Goal: Task Accomplishment & Management: Complete application form

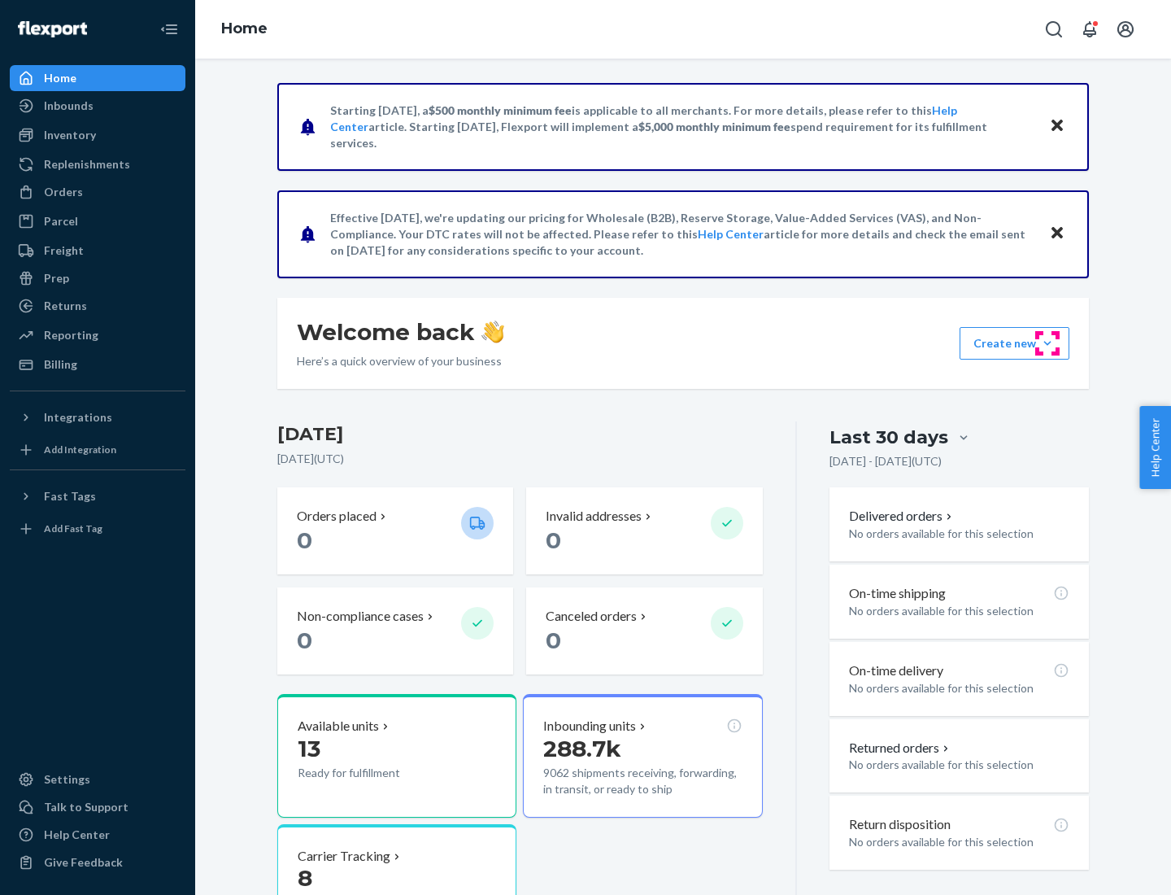
click at [1048, 343] on button "Create new Create new inbound Create new order Create new product" at bounding box center [1015, 343] width 110 height 33
click at [98, 106] on div "Inbounds" at bounding box center [97, 105] width 172 height 23
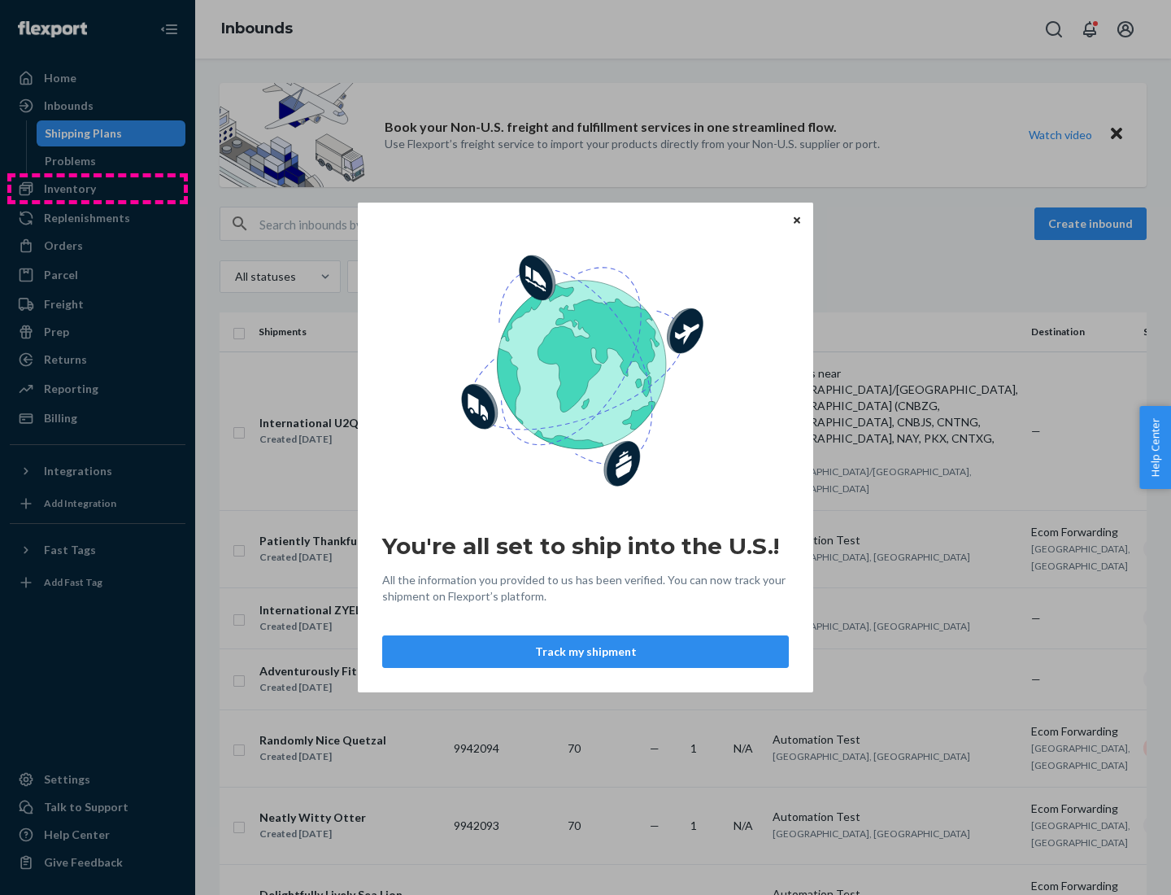
click at [98, 189] on div "You're all set to ship into the U.S.! All the information you provided to us ha…" at bounding box center [585, 447] width 1171 height 895
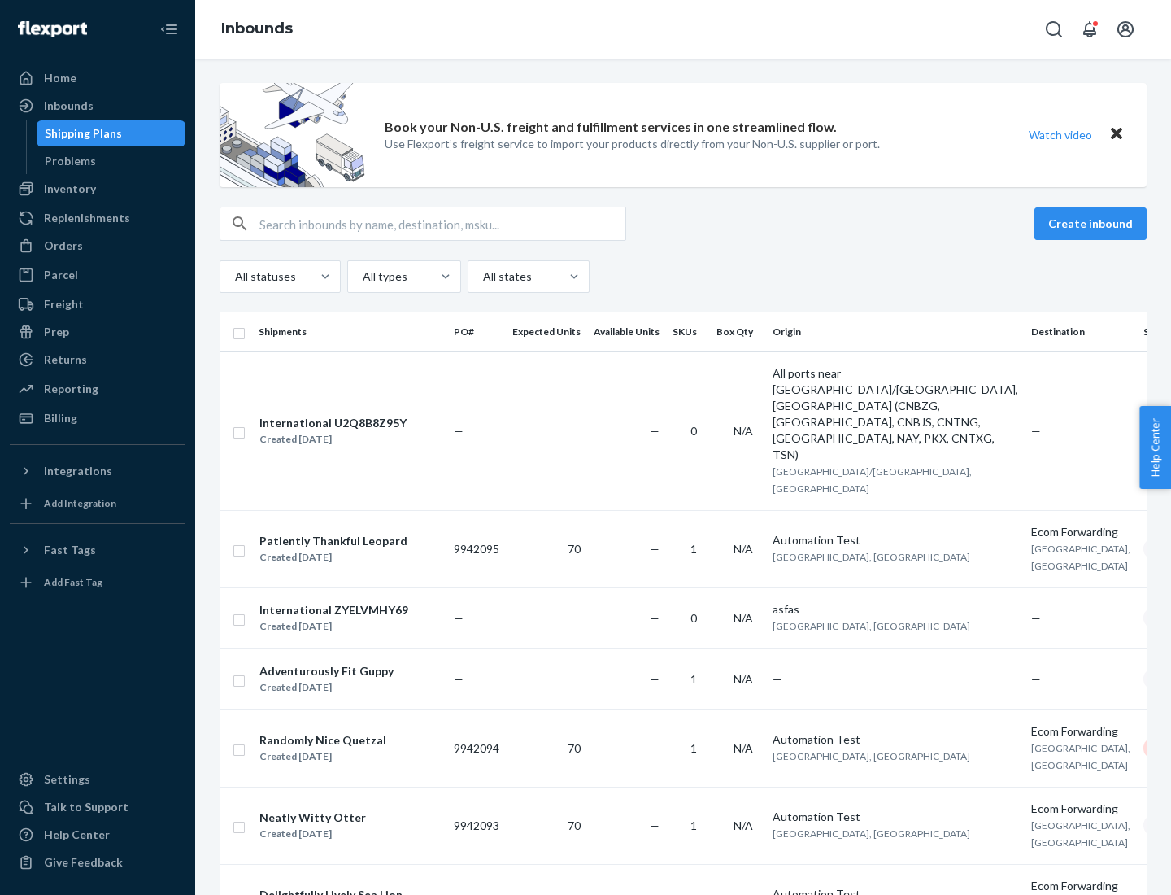
click at [683, 29] on div "Inbounds" at bounding box center [683, 29] width 976 height 59
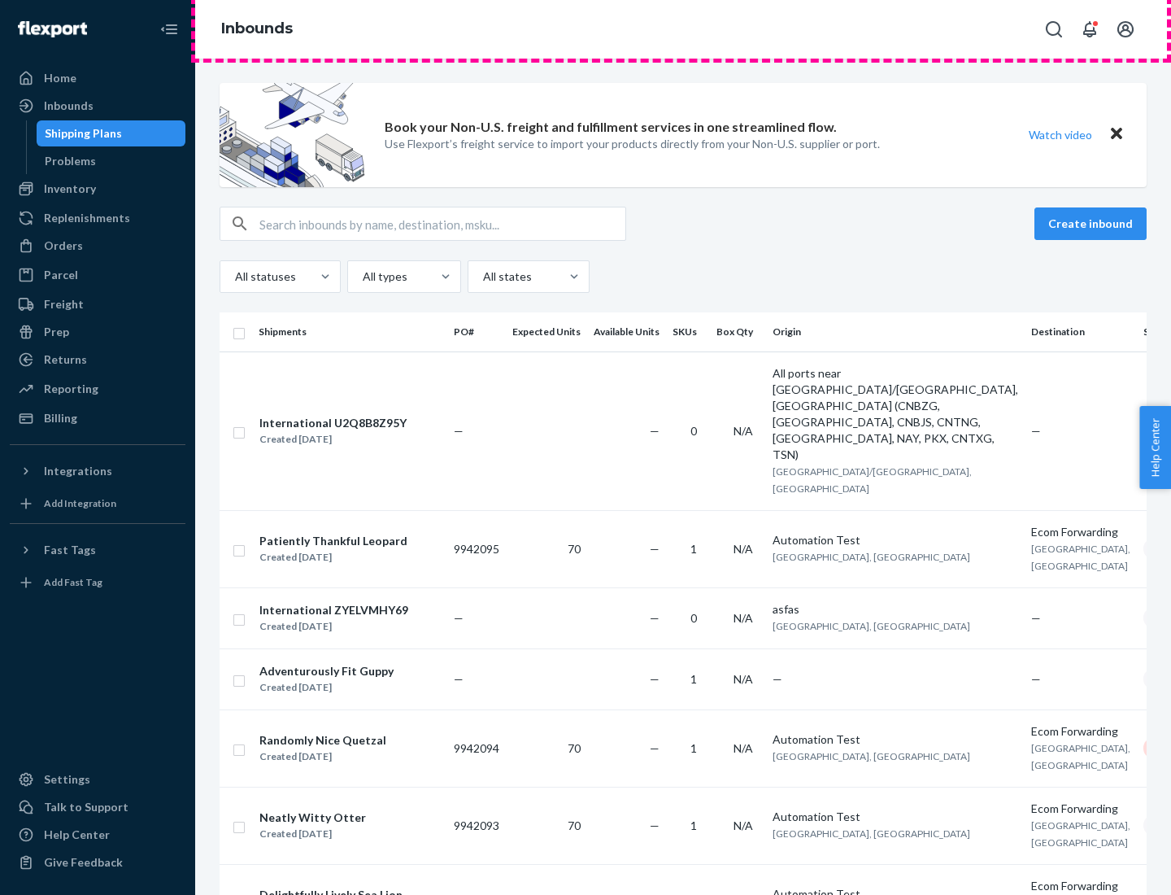
click at [683, 29] on div "Inbounds" at bounding box center [683, 29] width 976 height 59
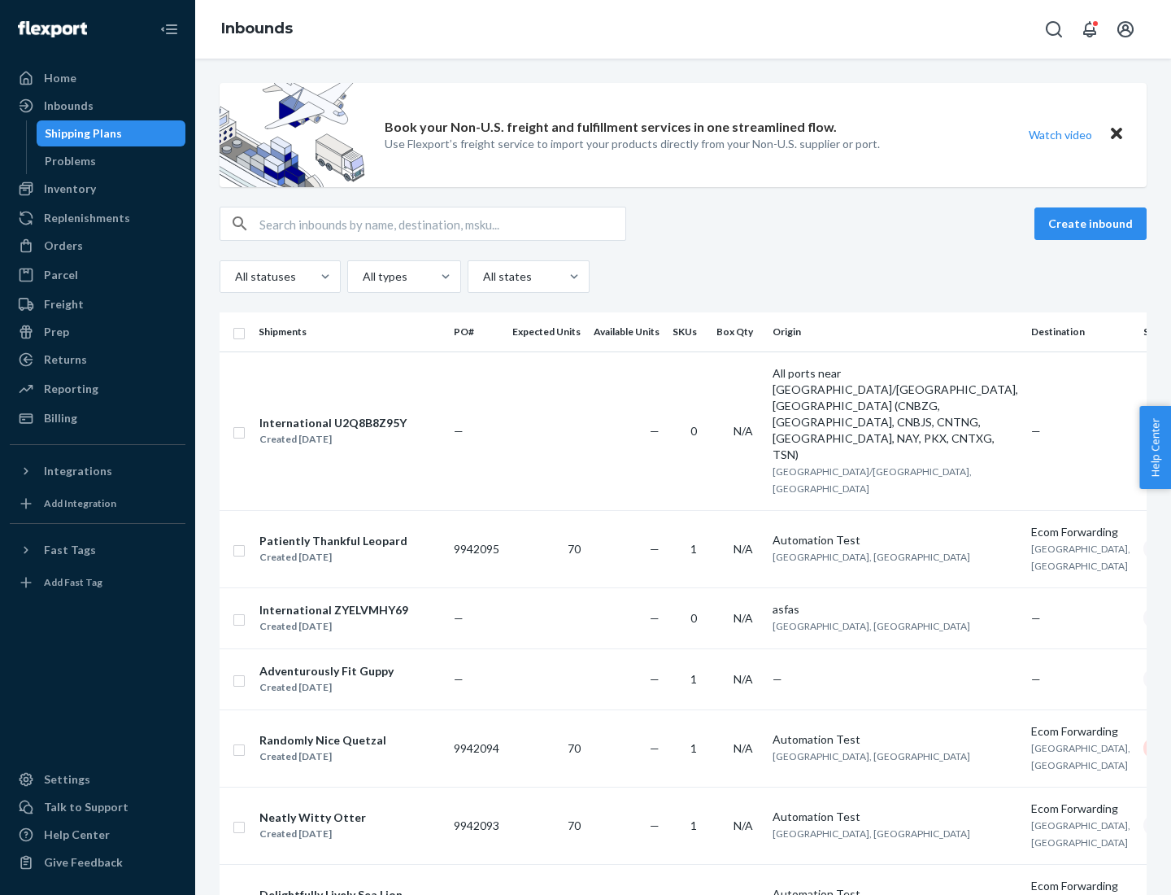
click at [683, 277] on div "All statuses All types All states" at bounding box center [683, 276] width 927 height 33
click at [81, 133] on div "Shipping Plans" at bounding box center [83, 133] width 77 height 16
click at [1093, 224] on button "Create inbound" at bounding box center [1091, 223] width 112 height 33
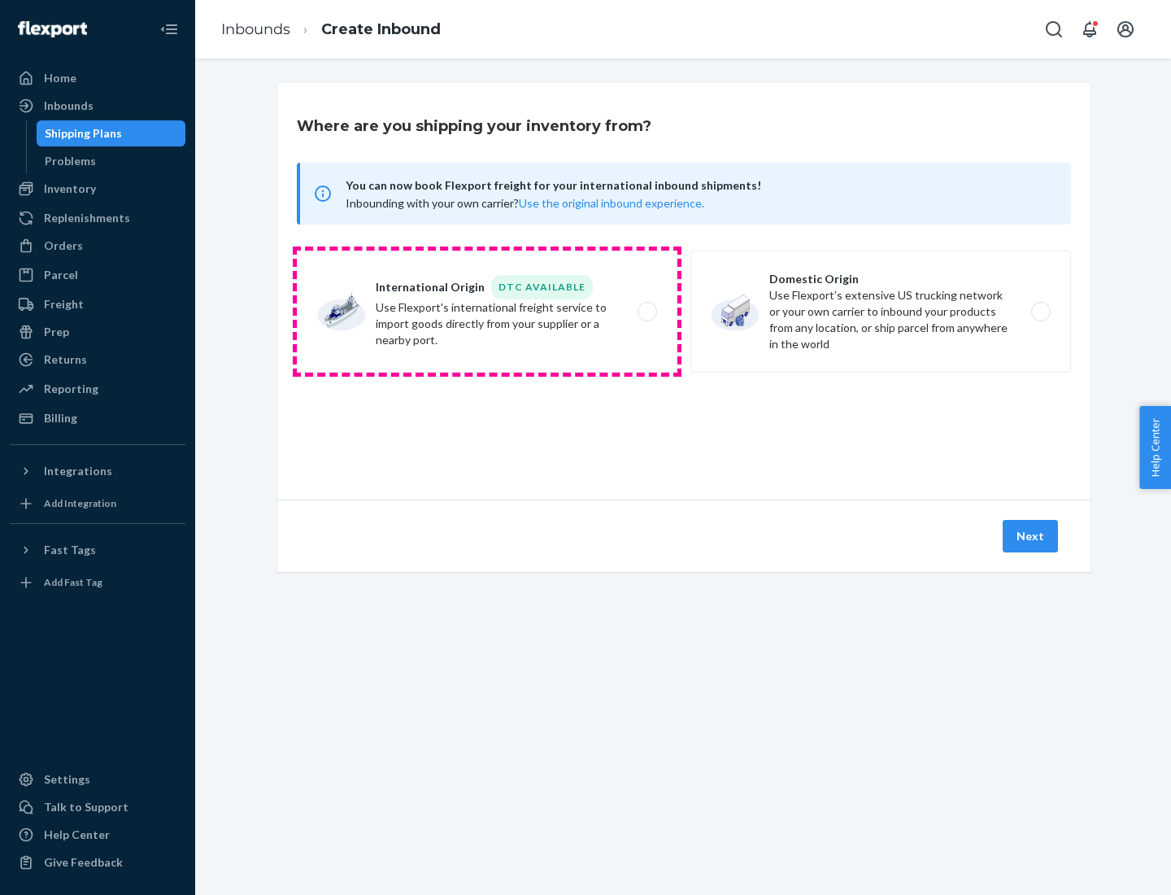
click at [487, 312] on label "International Origin DTC Available Use Flexport's international freight service…" at bounding box center [487, 312] width 381 height 122
click at [647, 312] on input "International Origin DTC Available Use Flexport's international freight service…" at bounding box center [652, 312] width 11 height 11
radio input "true"
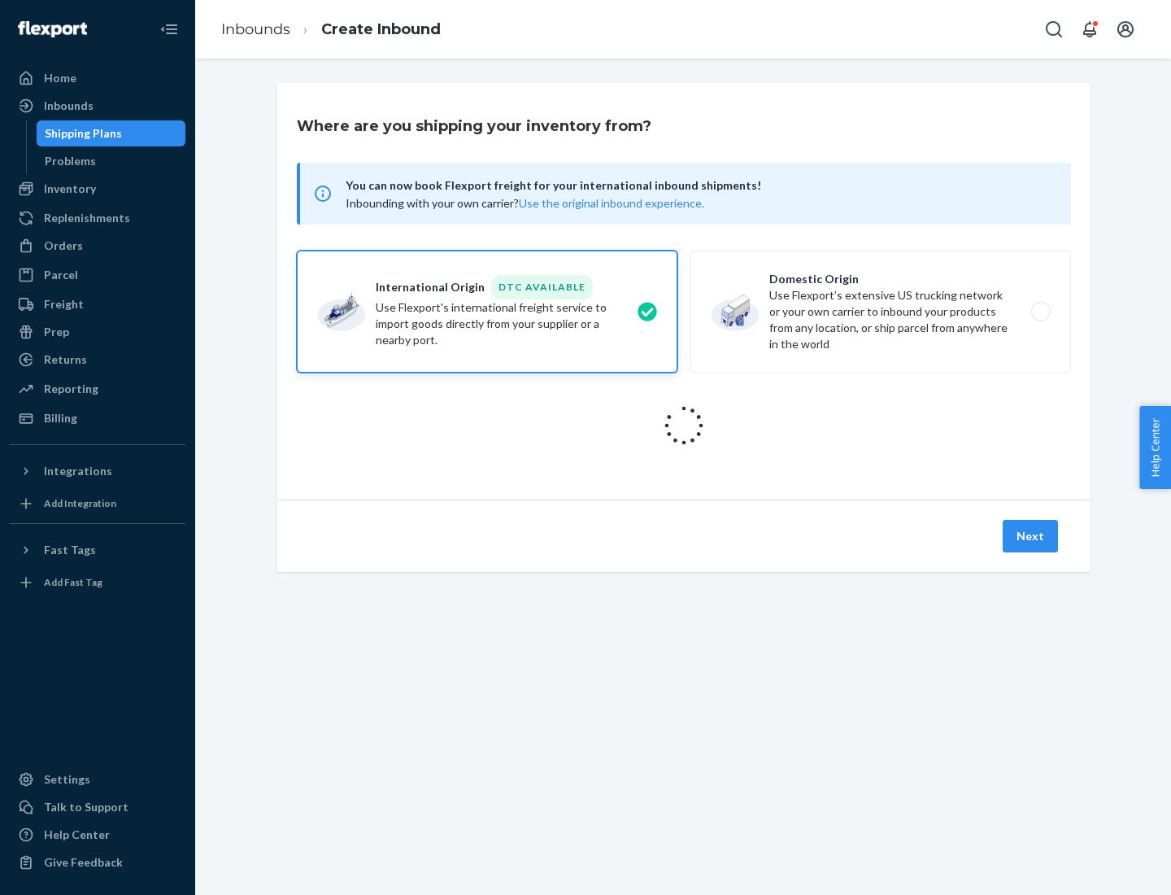
click at [684, 425] on icon at bounding box center [684, 425] width 59 height 59
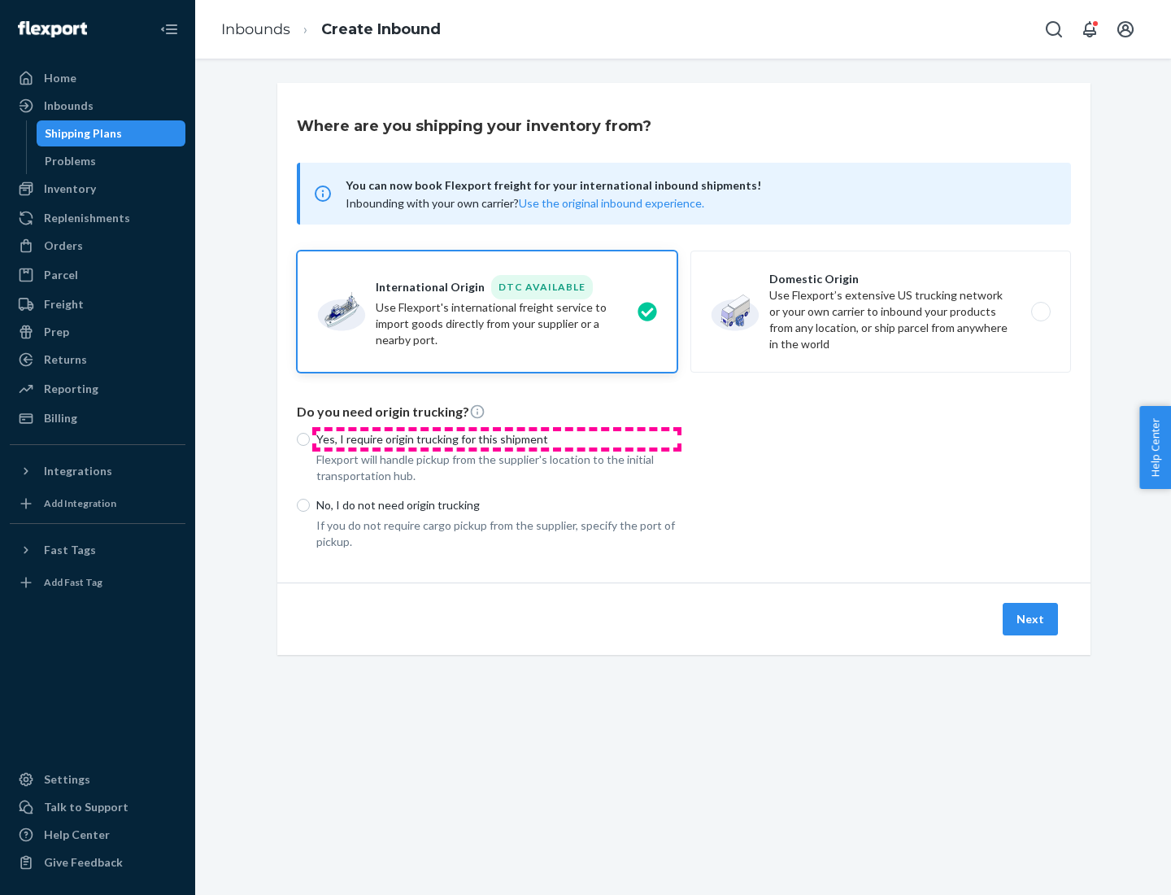
click at [497, 438] on p "Yes, I require origin trucking for this shipment" at bounding box center [496, 439] width 361 height 16
click at [310, 438] on input "Yes, I require origin trucking for this shipment" at bounding box center [303, 439] width 13 height 13
radio input "true"
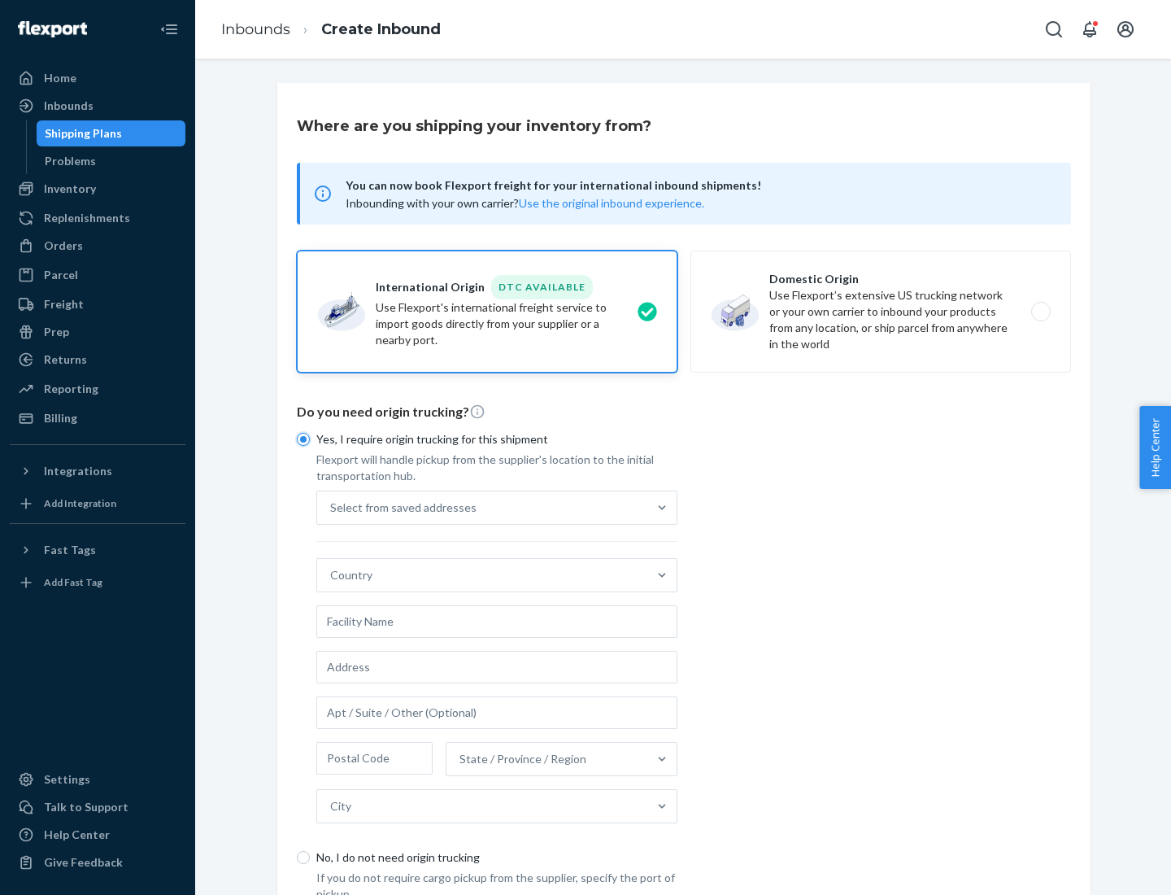
scroll to position [31, 0]
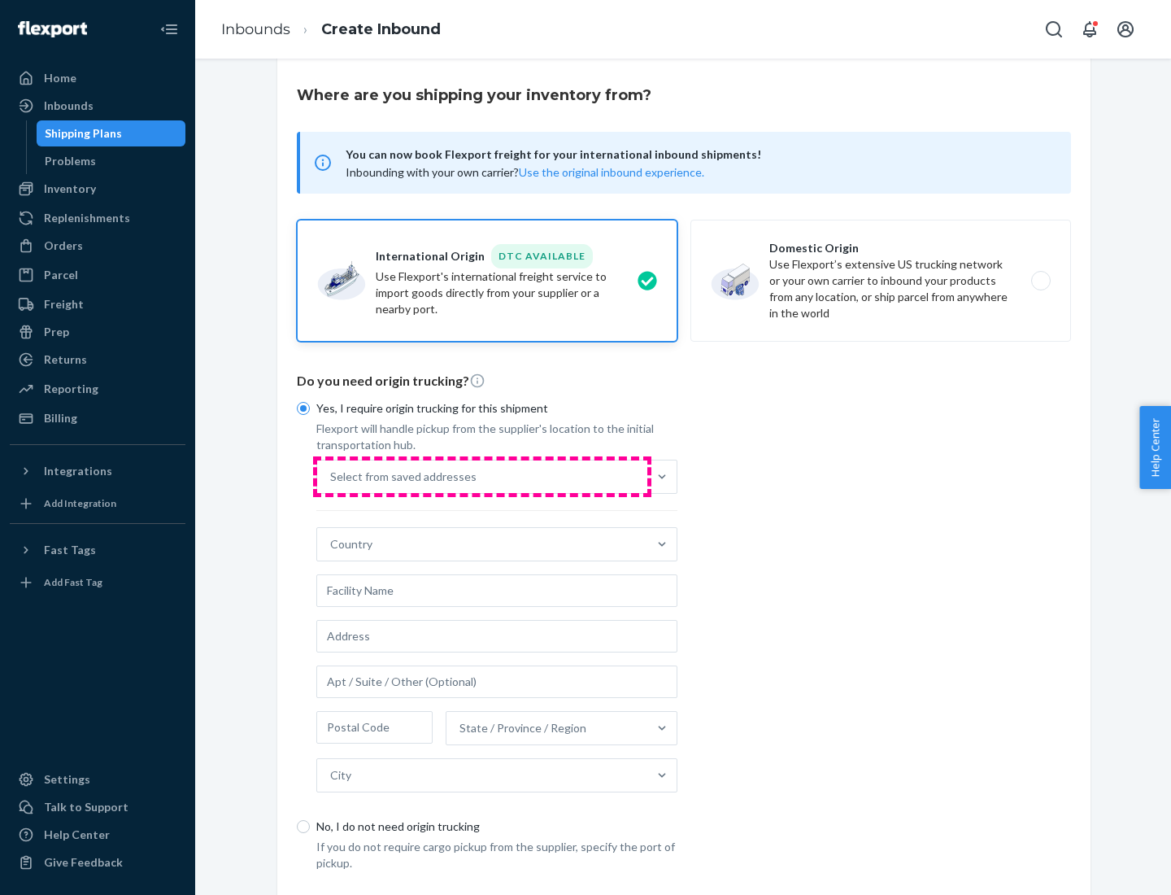
click at [482, 476] on div "Select from saved addresses" at bounding box center [482, 476] width 330 height 33
click at [332, 476] on input "Select from saved addresses" at bounding box center [331, 477] width 2 height 16
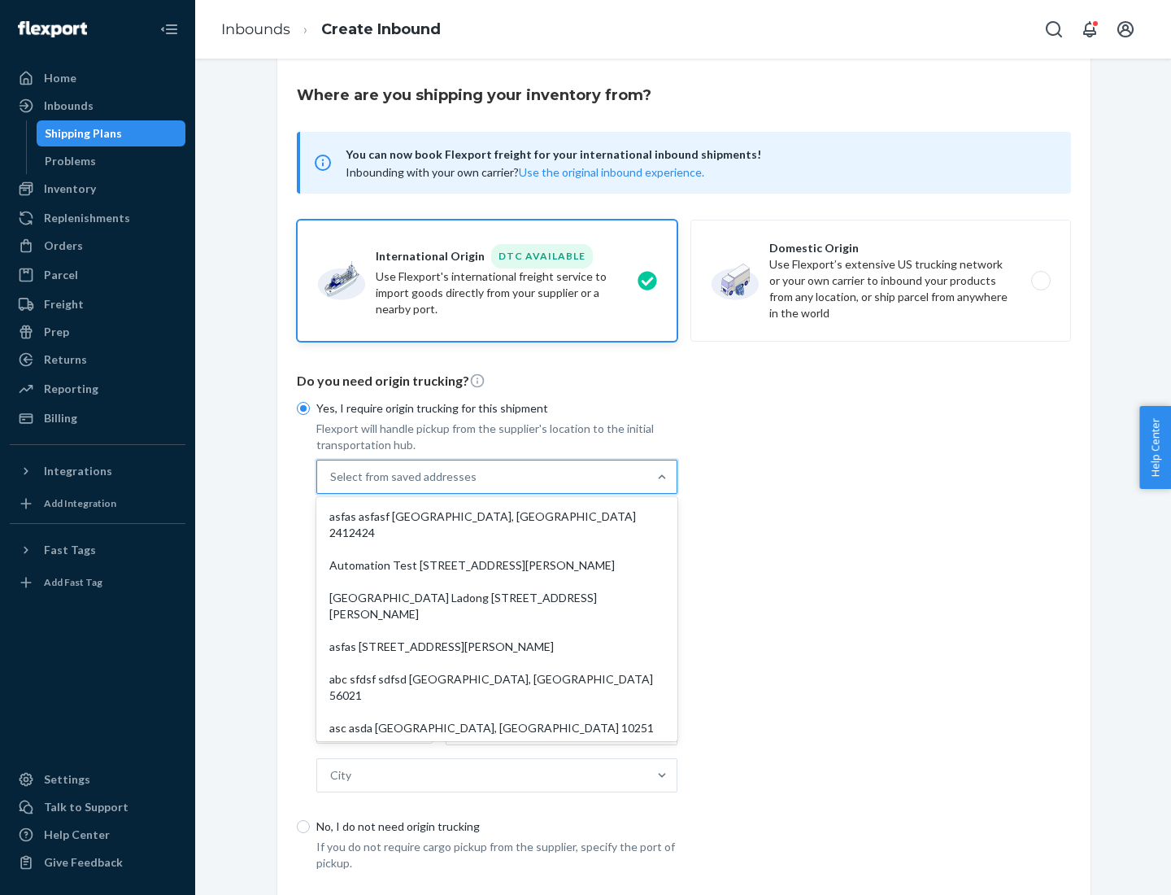
scroll to position [71, 0]
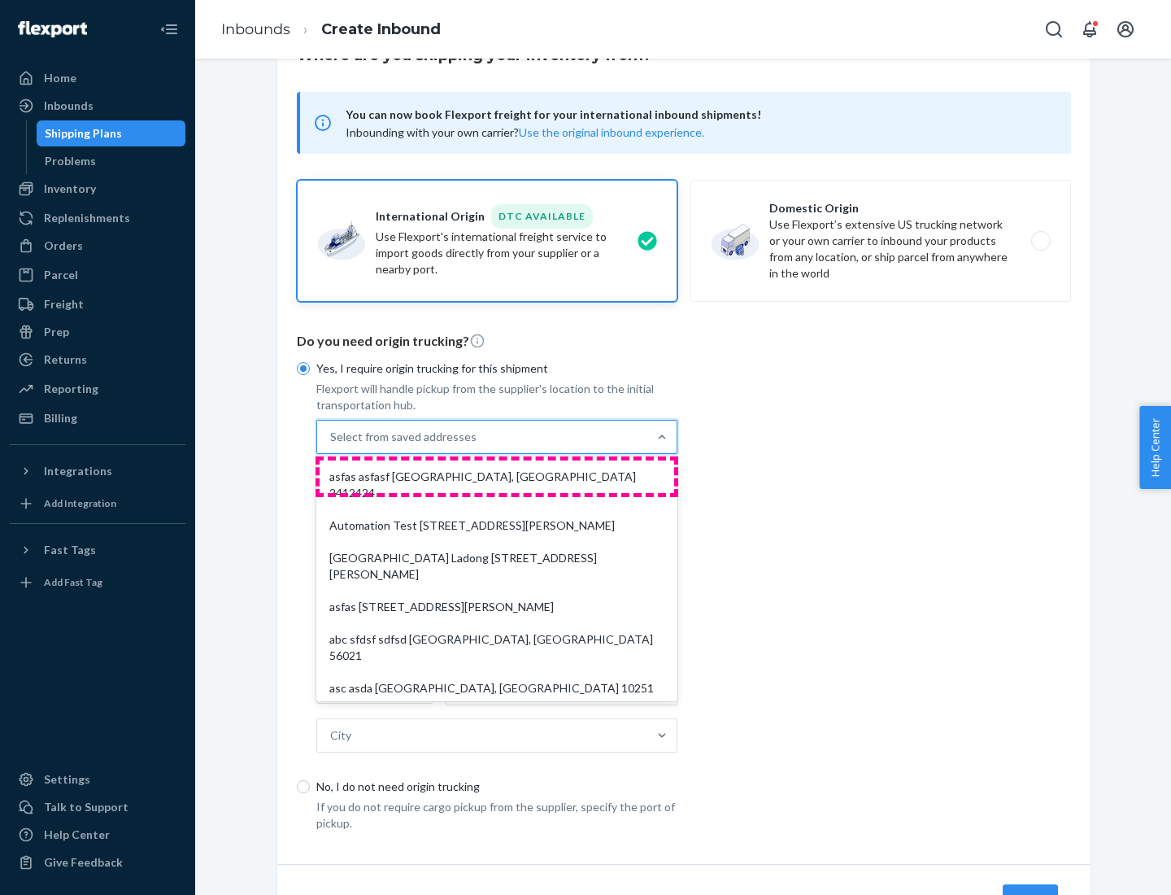
click at [497, 476] on div "asfas asfasf [GEOGRAPHIC_DATA], [GEOGRAPHIC_DATA] 2412424" at bounding box center [497, 484] width 355 height 49
click at [332, 445] on input "option asfas asfasf [GEOGRAPHIC_DATA], [GEOGRAPHIC_DATA] 2412424 focused, 1 of …" at bounding box center [331, 437] width 2 height 16
type input "asfas"
type input "asfasf"
type input "2412424"
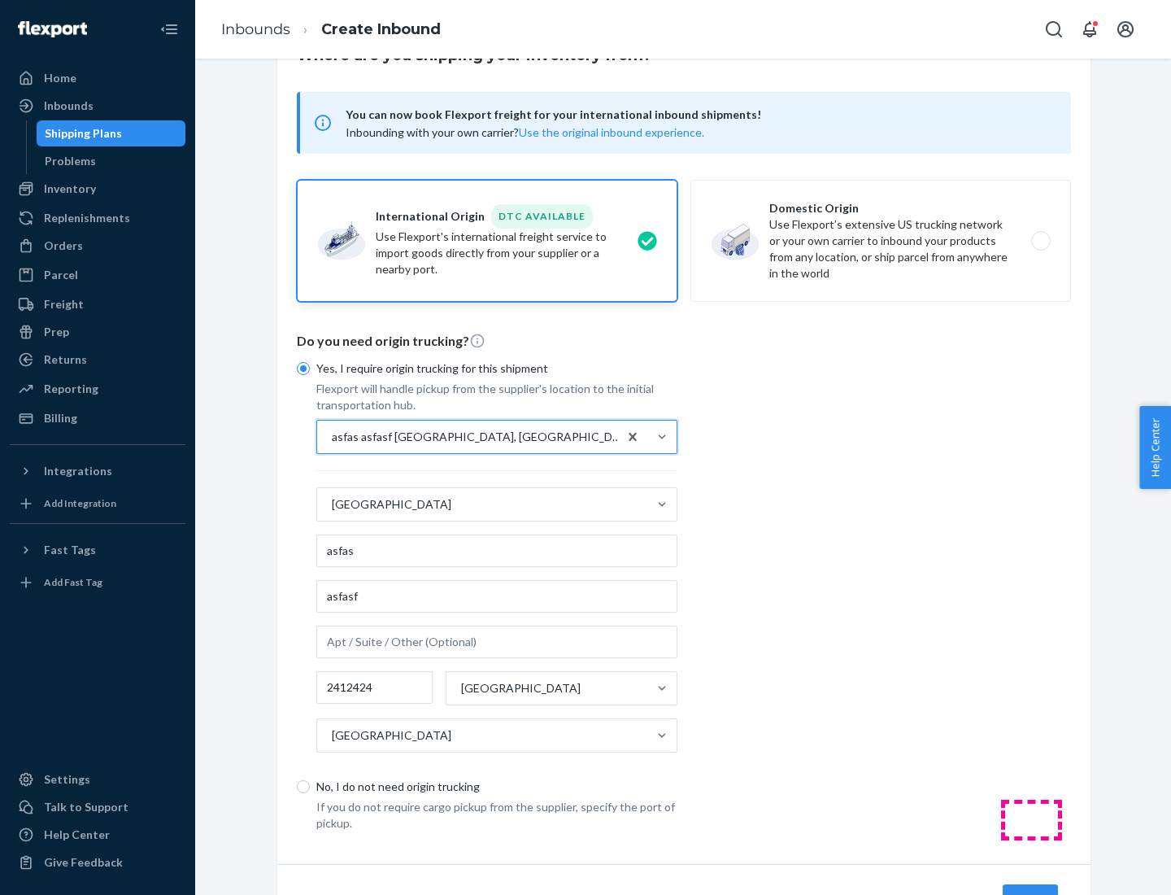
scroll to position [151, 0]
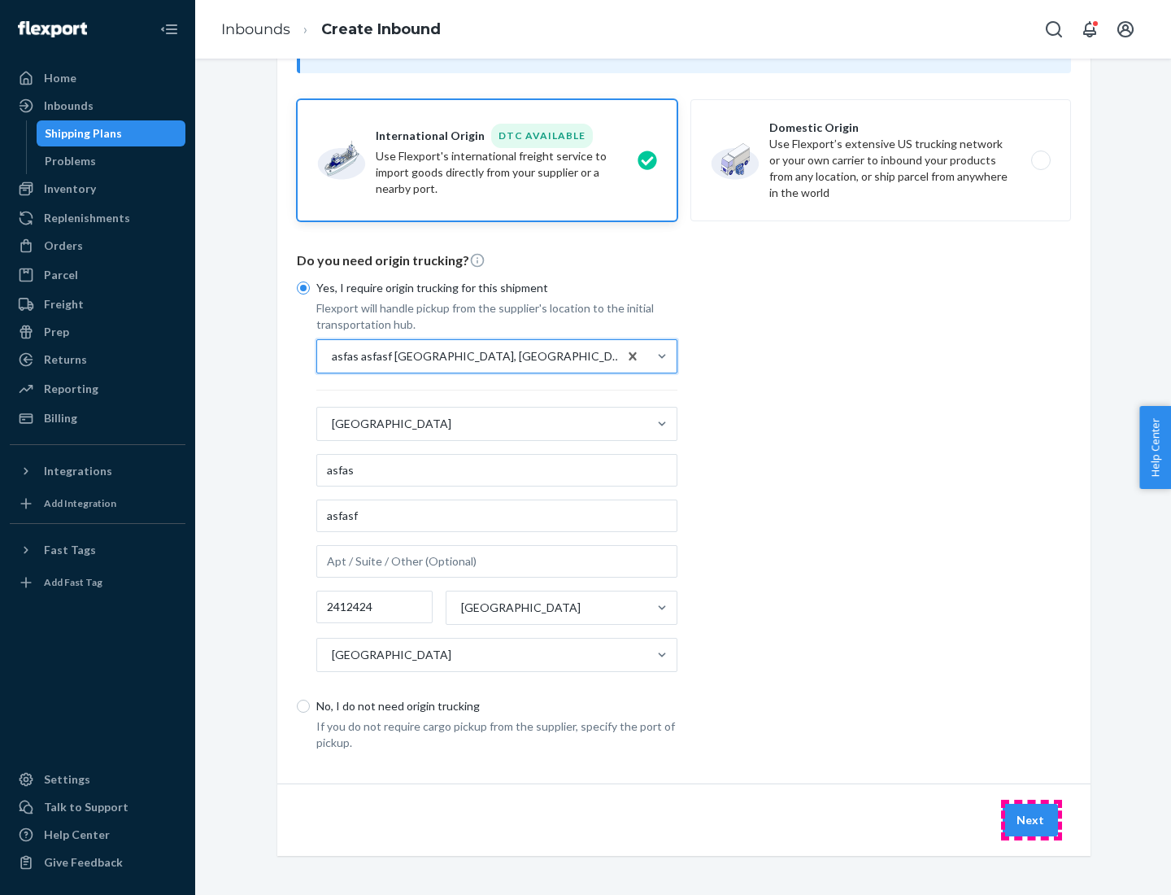
click at [1032, 819] on button "Next" at bounding box center [1030, 820] width 55 height 33
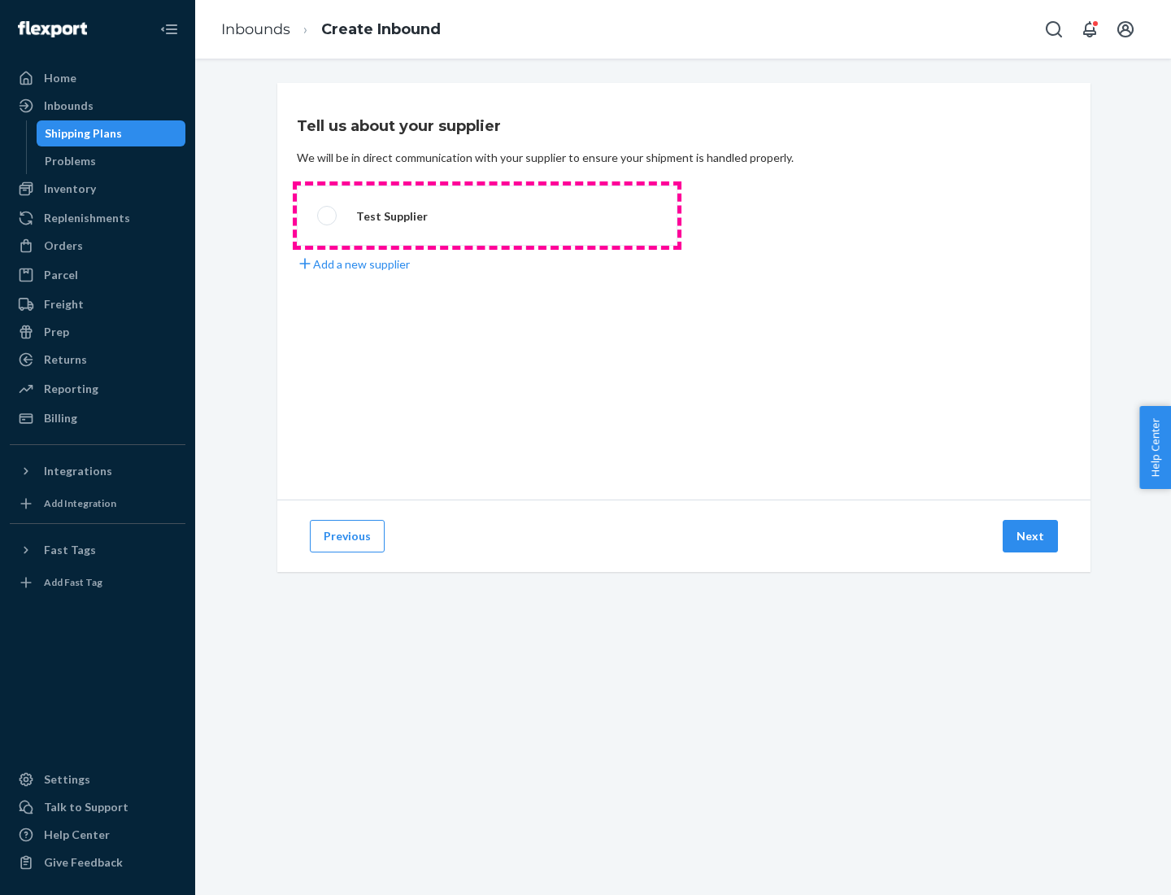
click at [487, 216] on label "Test Supplier" at bounding box center [487, 215] width 381 height 60
click at [328, 216] on input "Test Supplier" at bounding box center [322, 216] width 11 height 11
radio input "true"
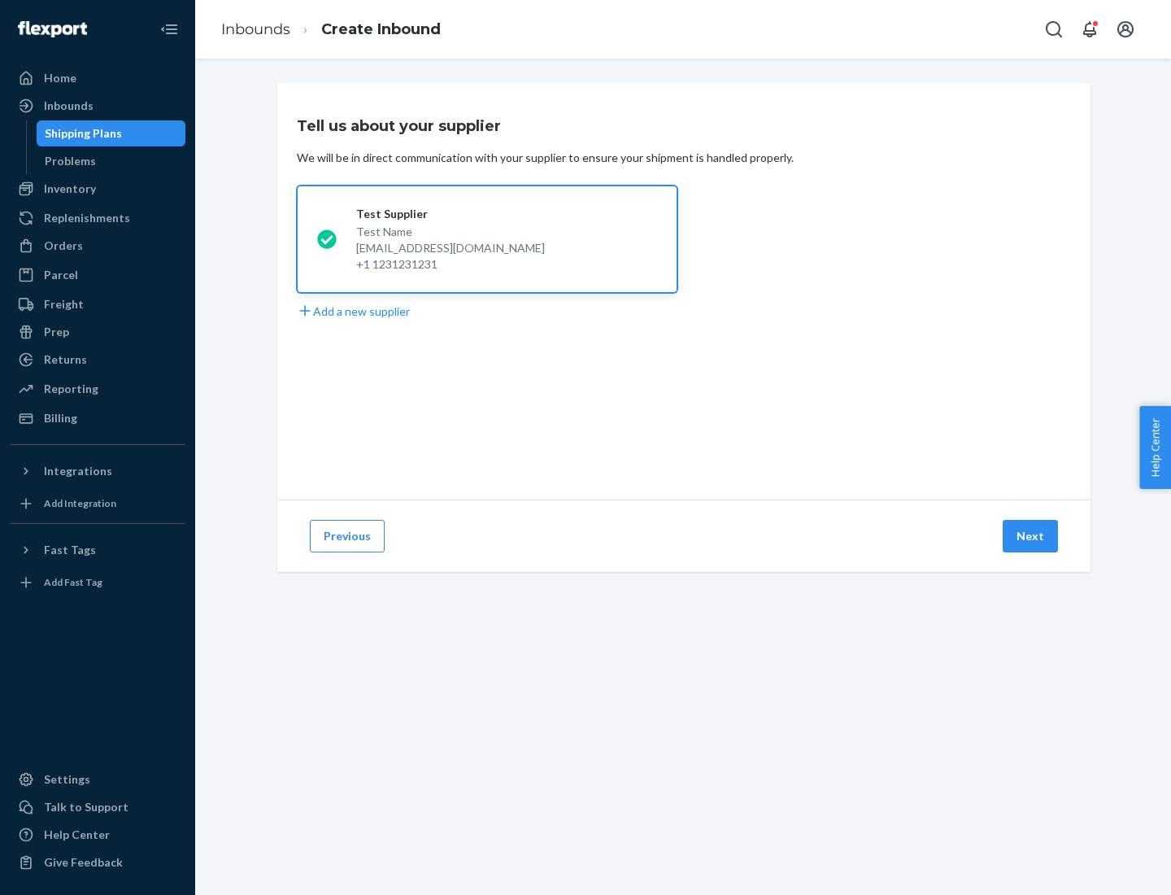
click at [1032, 536] on button "Next" at bounding box center [1030, 536] width 55 height 33
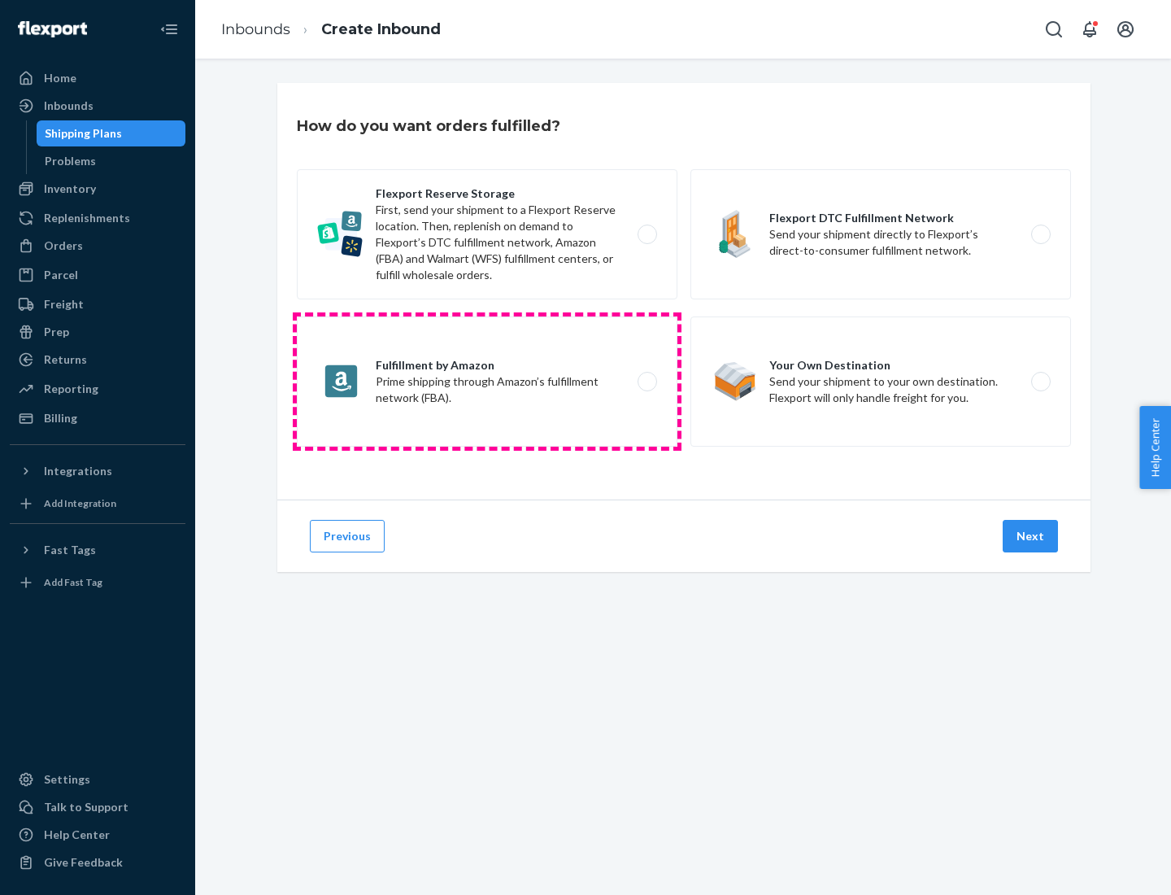
click at [487, 382] on label "Fulfillment by Amazon Prime shipping through Amazon’s fulfillment network (FBA)." at bounding box center [487, 381] width 381 height 130
click at [647, 382] on input "Fulfillment by Amazon Prime shipping through Amazon’s fulfillment network (FBA)." at bounding box center [652, 382] width 11 height 11
radio input "true"
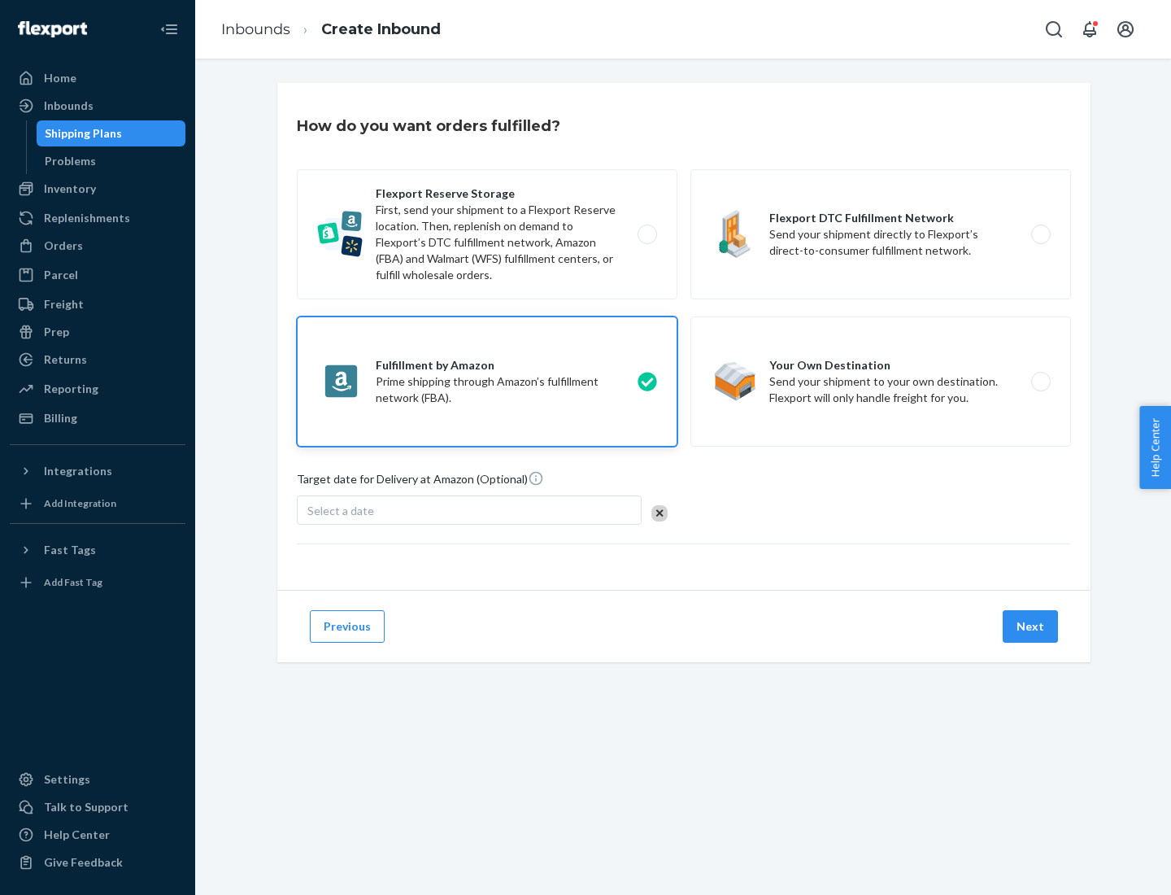
click at [1032, 626] on button "Next" at bounding box center [1030, 626] width 55 height 33
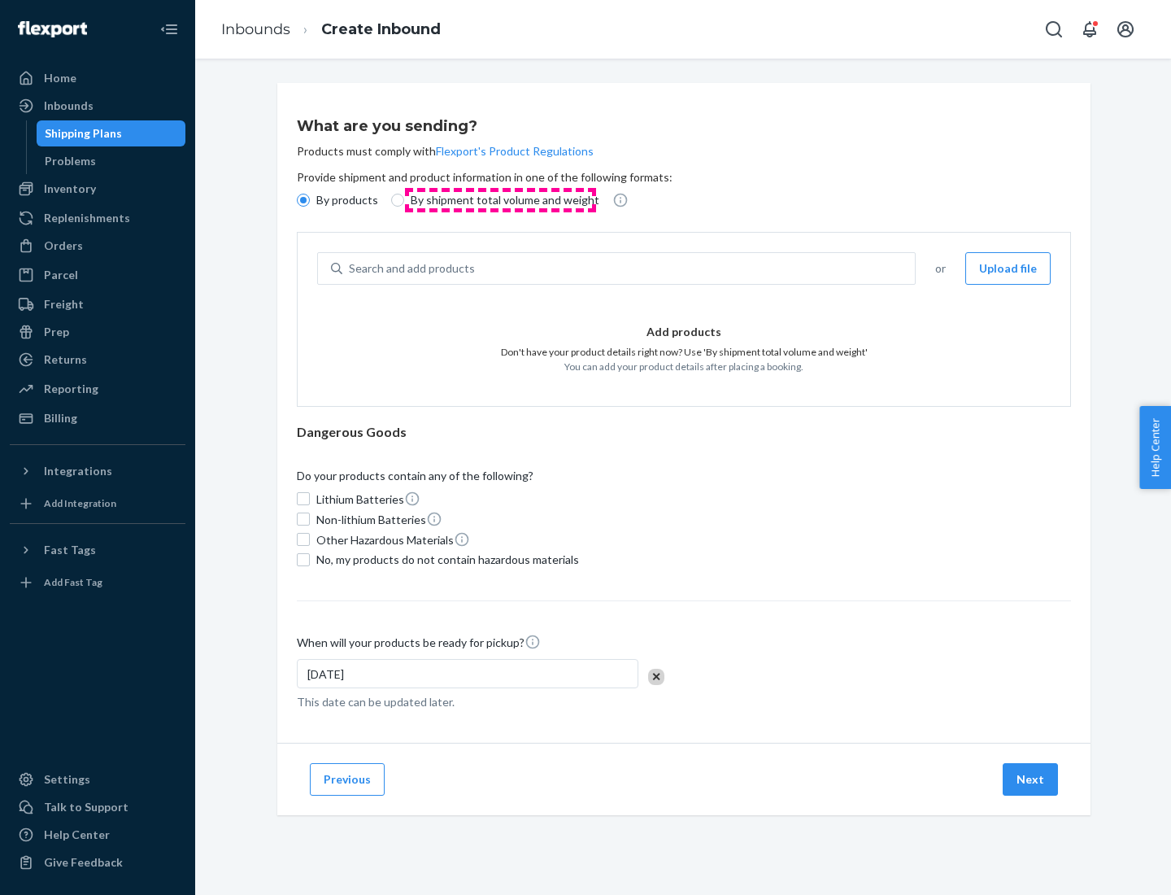
click at [500, 200] on p "By shipment total volume and weight" at bounding box center [505, 200] width 189 height 16
click at [404, 200] on input "By shipment total volume and weight" at bounding box center [397, 200] width 13 height 13
radio input "true"
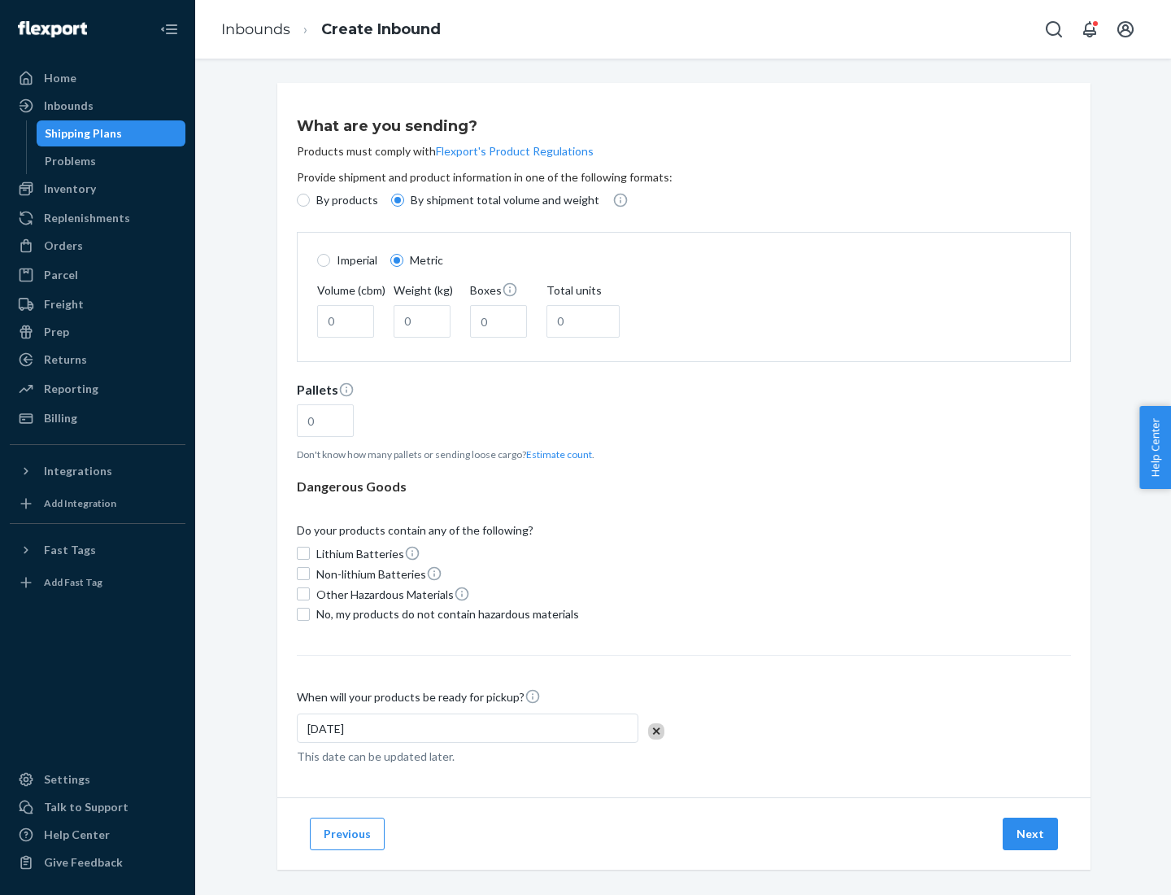
click at [346, 200] on p "By products" at bounding box center [347, 200] width 62 height 16
click at [310, 200] on input "By products" at bounding box center [303, 200] width 13 height 13
radio input "true"
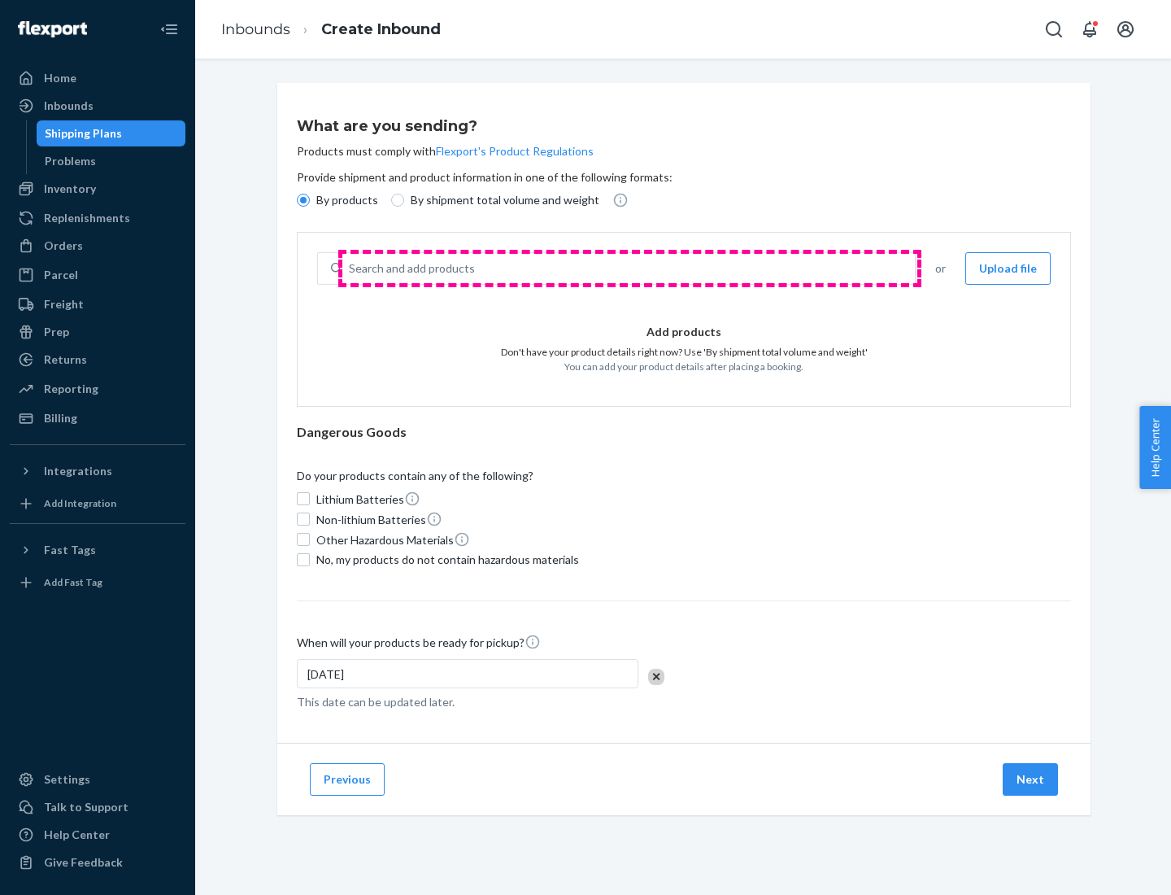
click at [630, 268] on div "Search and add products" at bounding box center [628, 268] width 573 height 29
click at [351, 268] on input "Search and add products" at bounding box center [350, 268] width 2 height 16
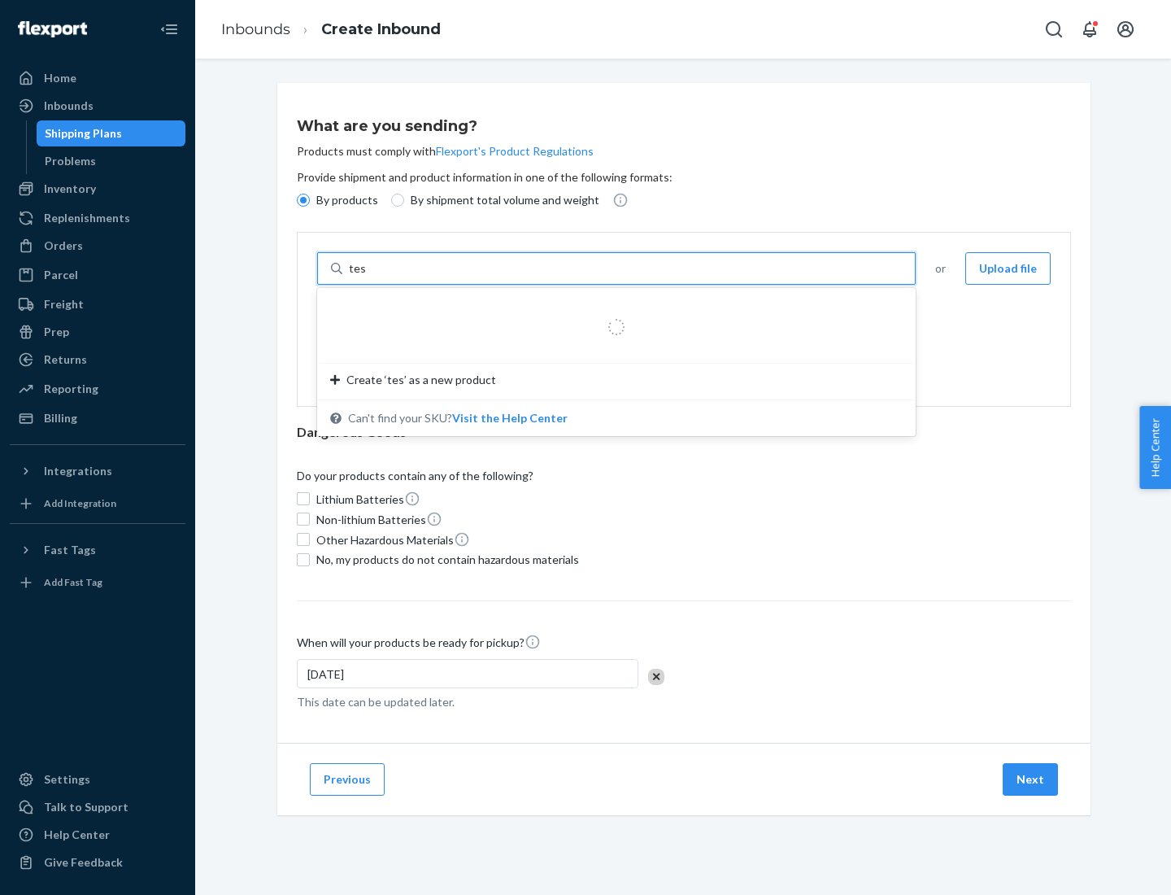
type input "test"
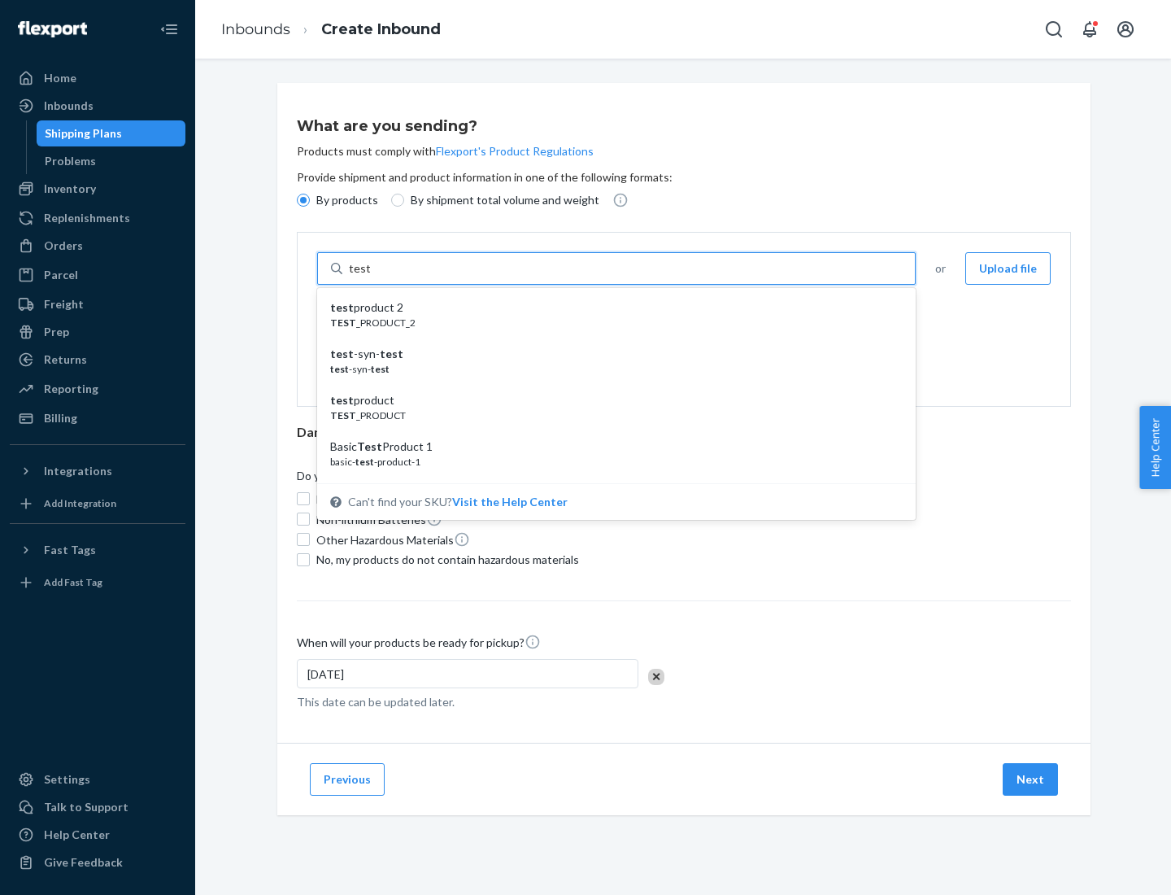
click at [611, 308] on div "test product 2" at bounding box center [610, 307] width 560 height 16
click at [370, 277] on input "test" at bounding box center [359, 268] width 21 height 16
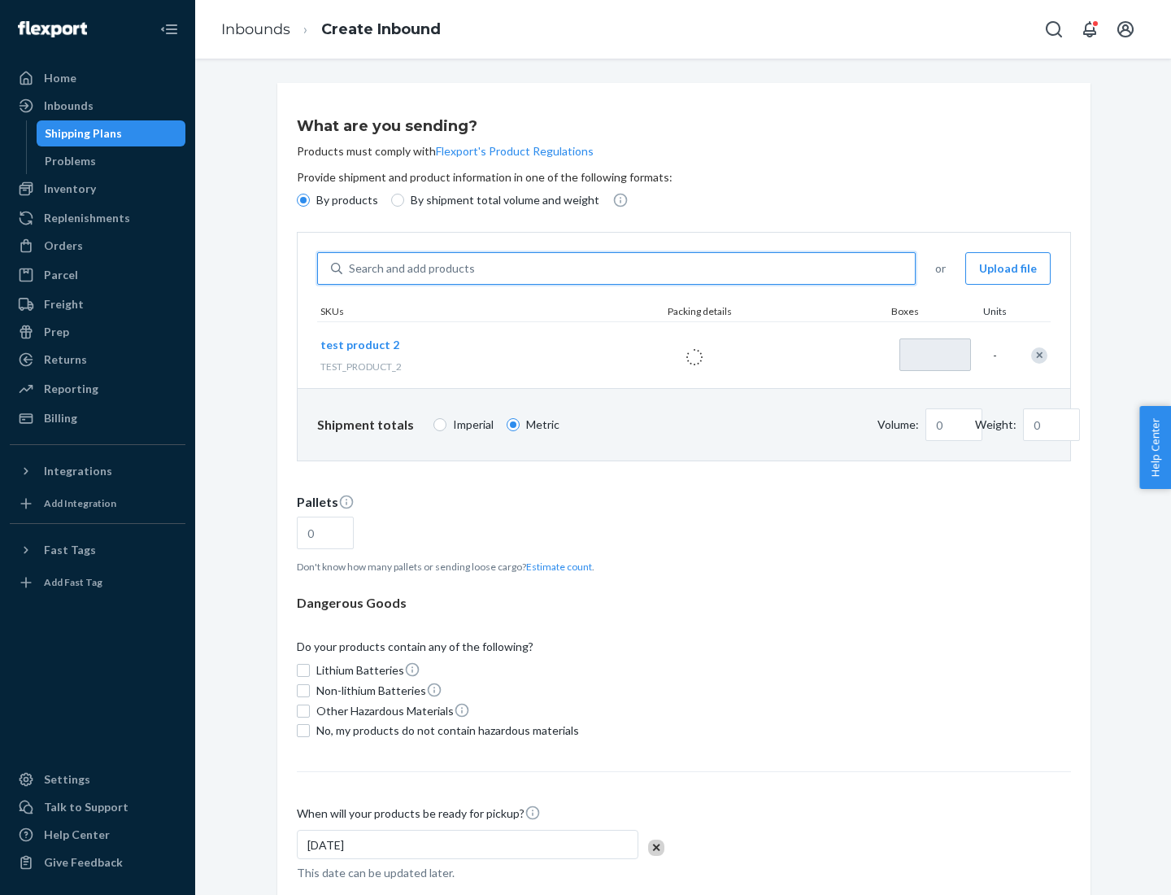
type input "1"
type input "0.02"
type input "22.23"
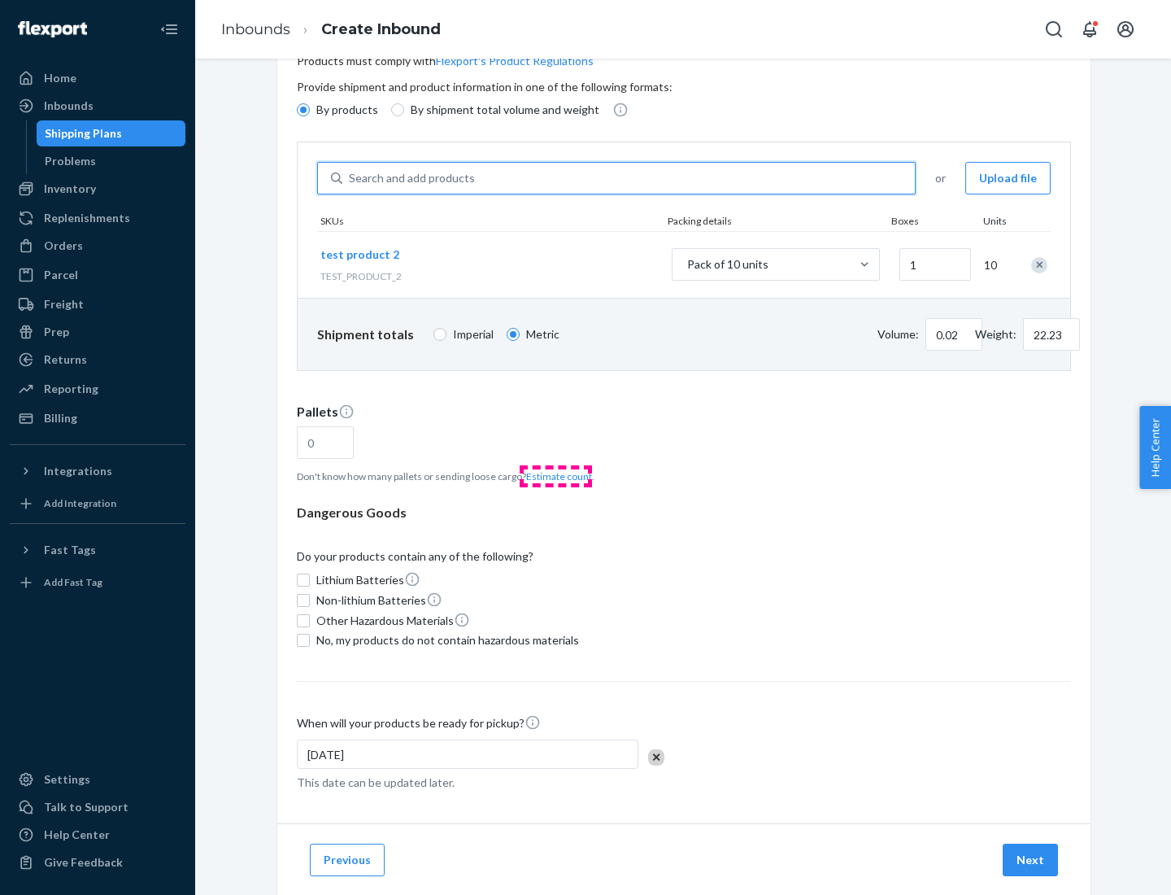
click at [556, 476] on button "Estimate count" at bounding box center [559, 476] width 66 height 14
type input "1"
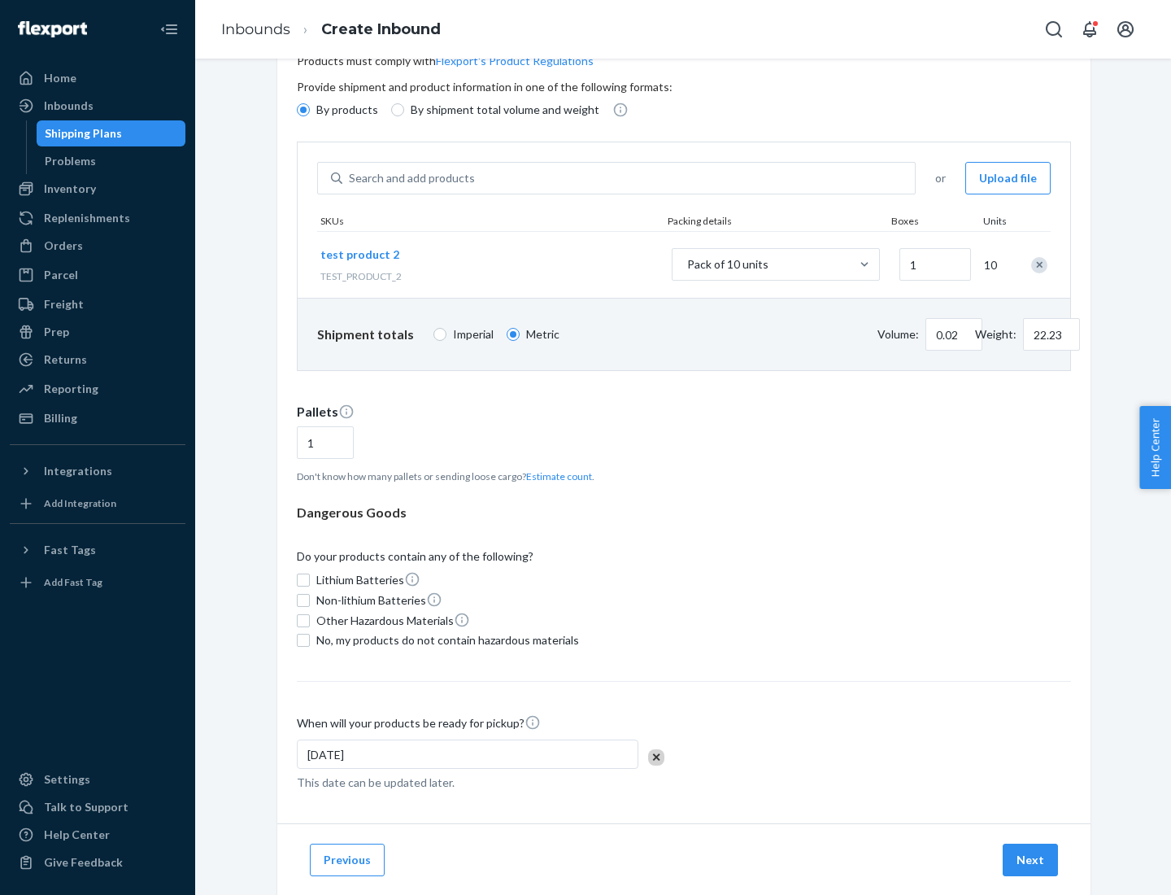
scroll to position [130, 0]
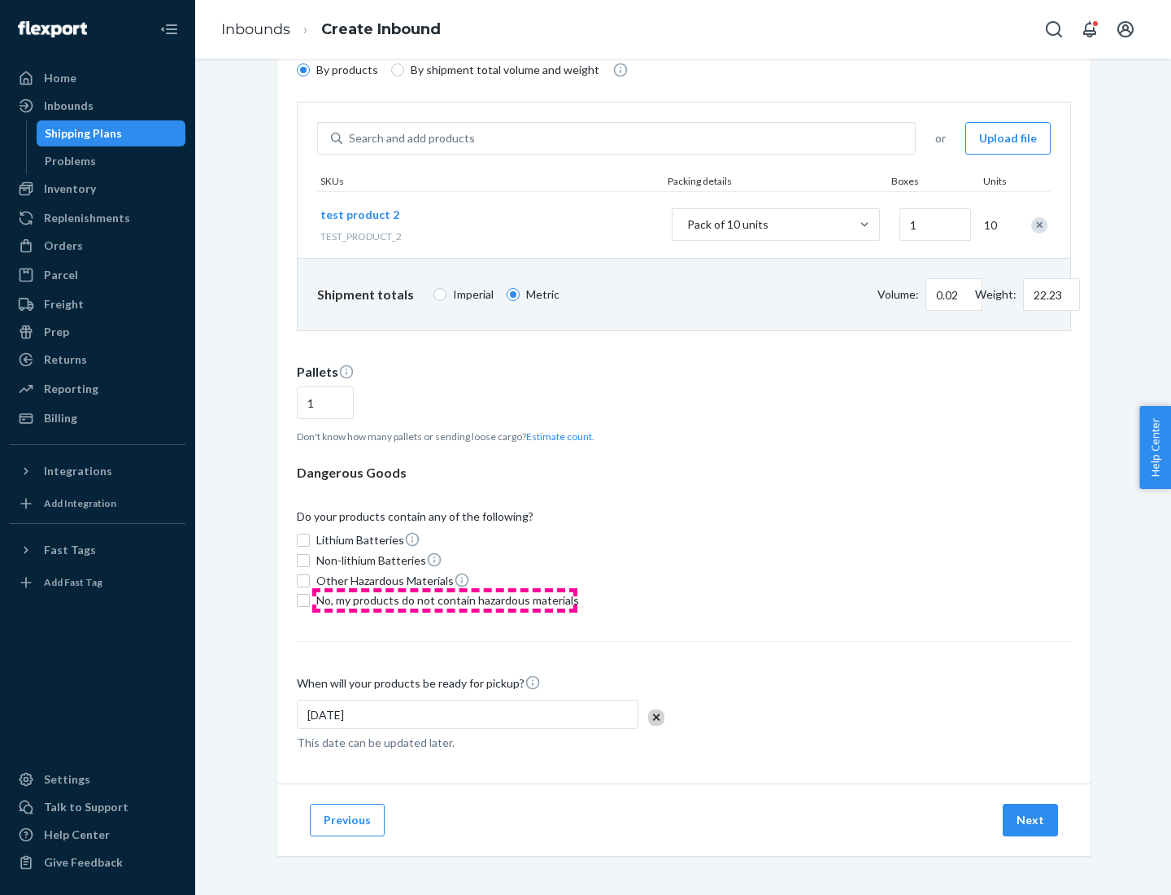
click at [445, 600] on span "No, my products do not contain hazardous materials" at bounding box center [447, 600] width 263 height 16
click at [310, 600] on input "No, my products do not contain hazardous materials" at bounding box center [303, 600] width 13 height 13
checkbox input "true"
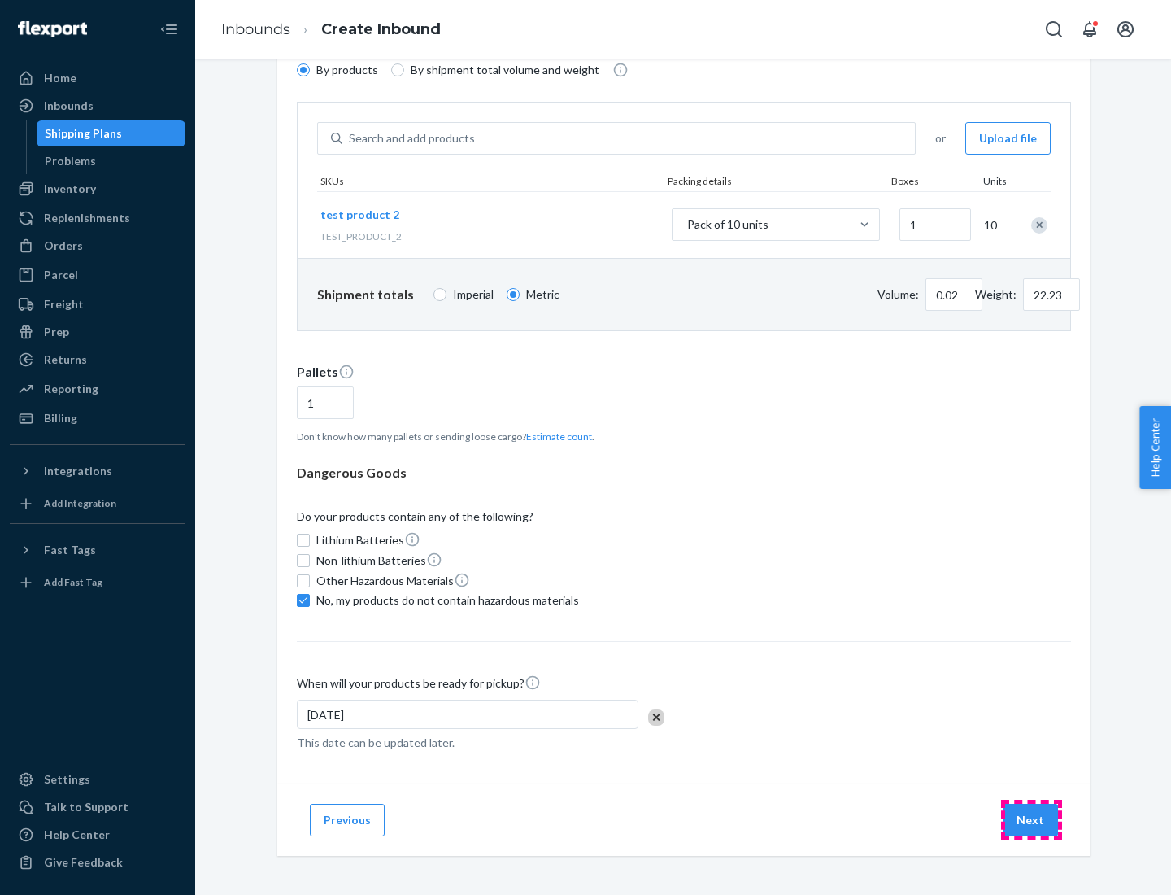
click at [1032, 820] on button "Next" at bounding box center [1030, 820] width 55 height 33
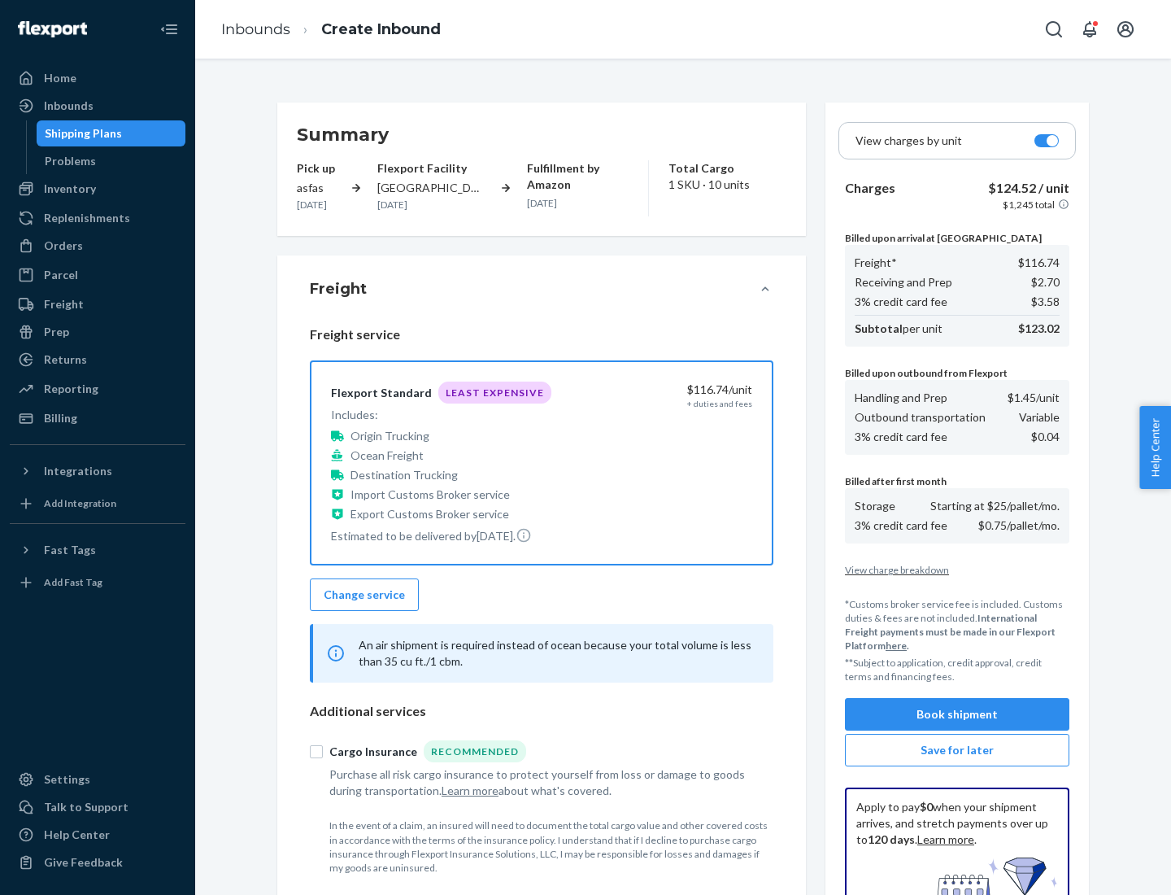
scroll to position [238, 0]
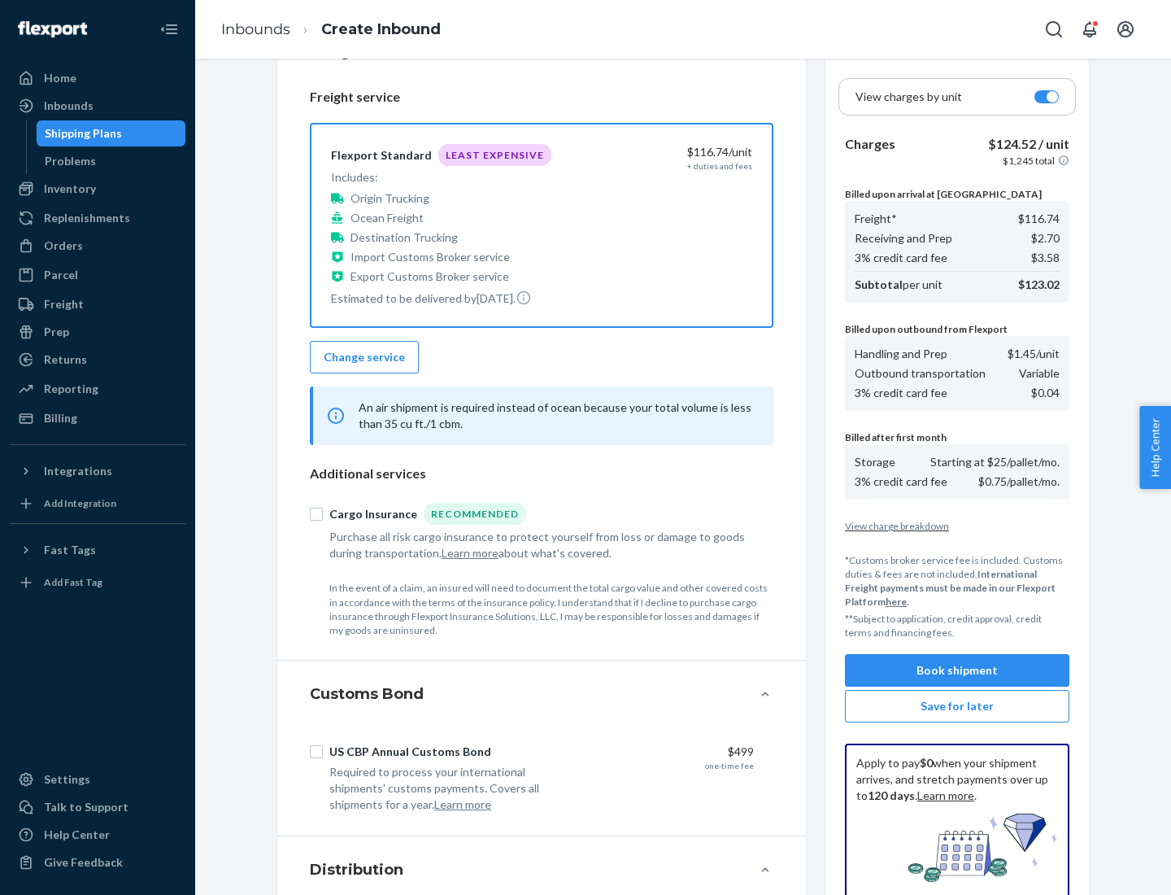
click at [958, 670] on button "Book shipment" at bounding box center [957, 670] width 225 height 33
